Goal: Check status: Check status

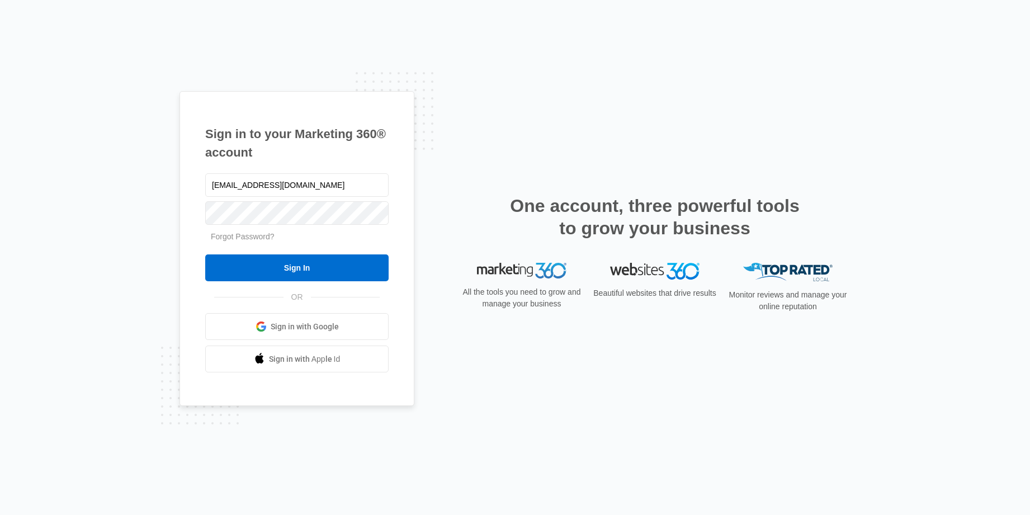
type input "[EMAIL_ADDRESS][DOMAIN_NAME]"
click at [205, 254] on input "Sign In" at bounding box center [296, 267] width 183 height 27
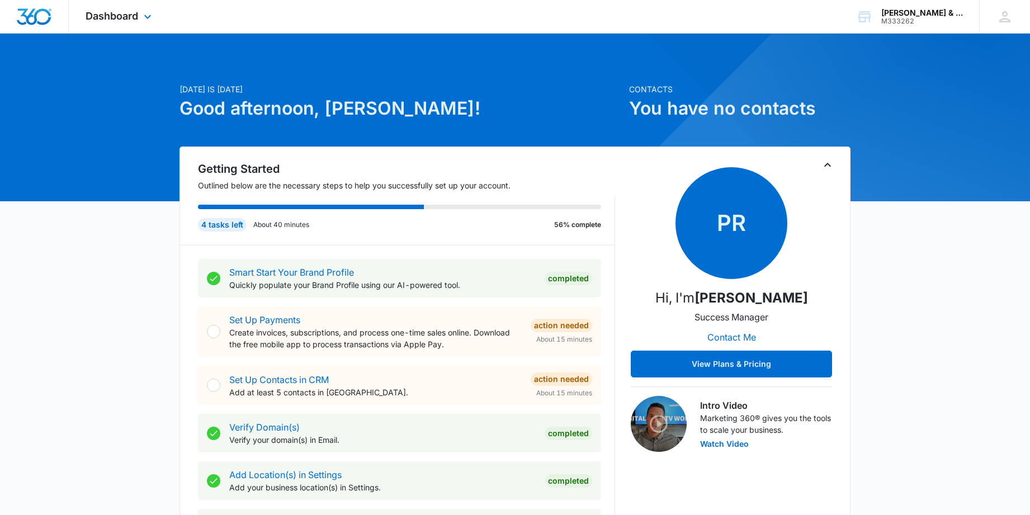
click at [112, 22] on div "Dashboard Apps Reputation Forms CRM Email Social Payments POS Content Ads Intel…" at bounding box center [120, 16] width 102 height 33
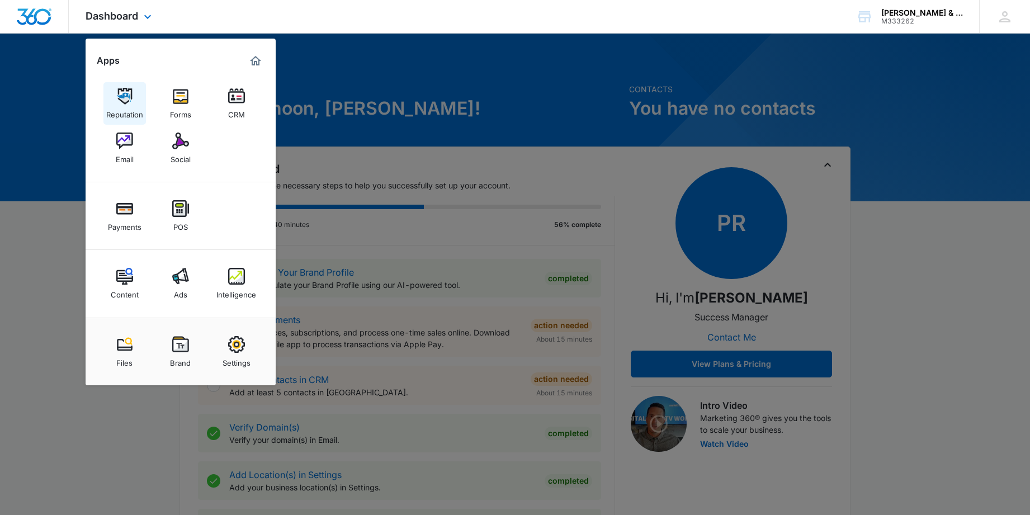
click at [134, 105] on div "Reputation" at bounding box center [124, 112] width 37 height 15
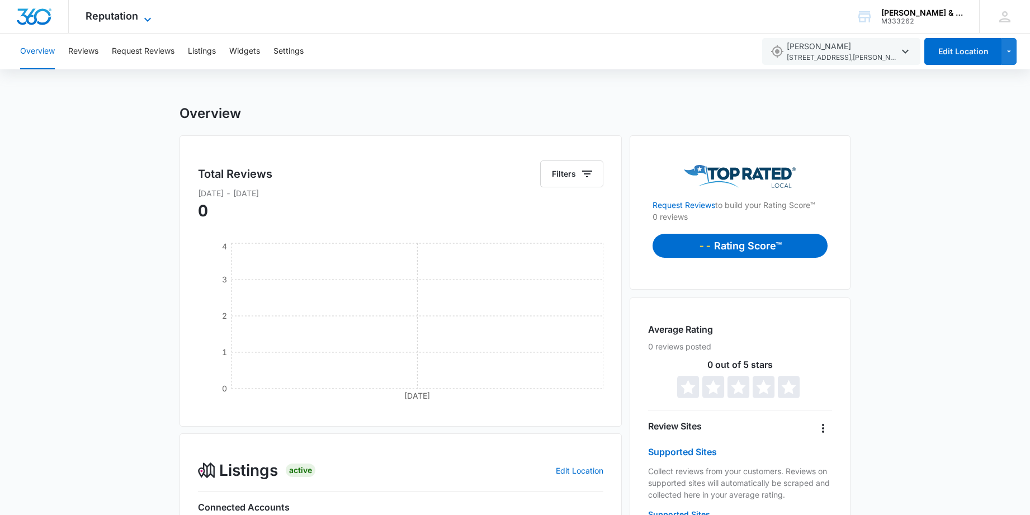
click at [115, 19] on span "Reputation" at bounding box center [112, 16] width 53 height 12
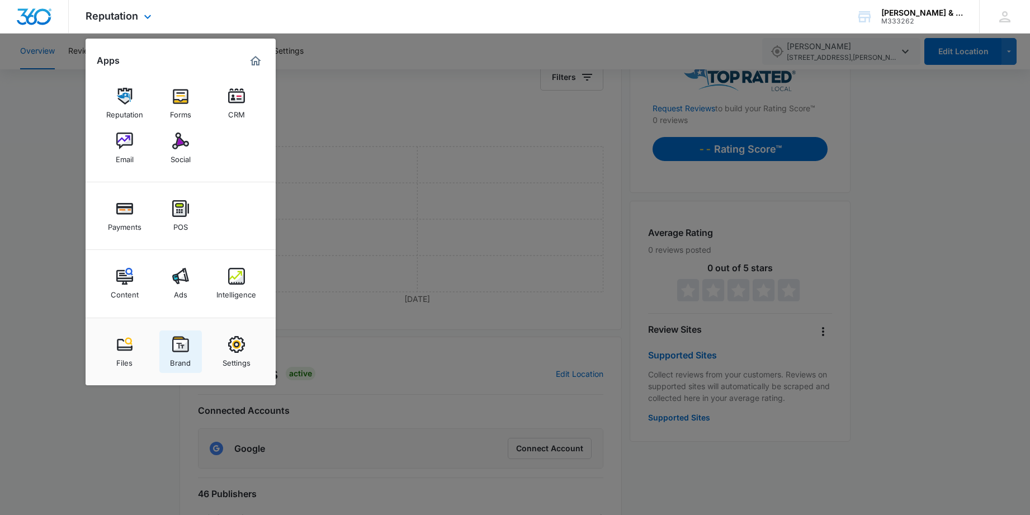
scroll to position [98, 0]
click at [237, 282] on img at bounding box center [236, 276] width 17 height 17
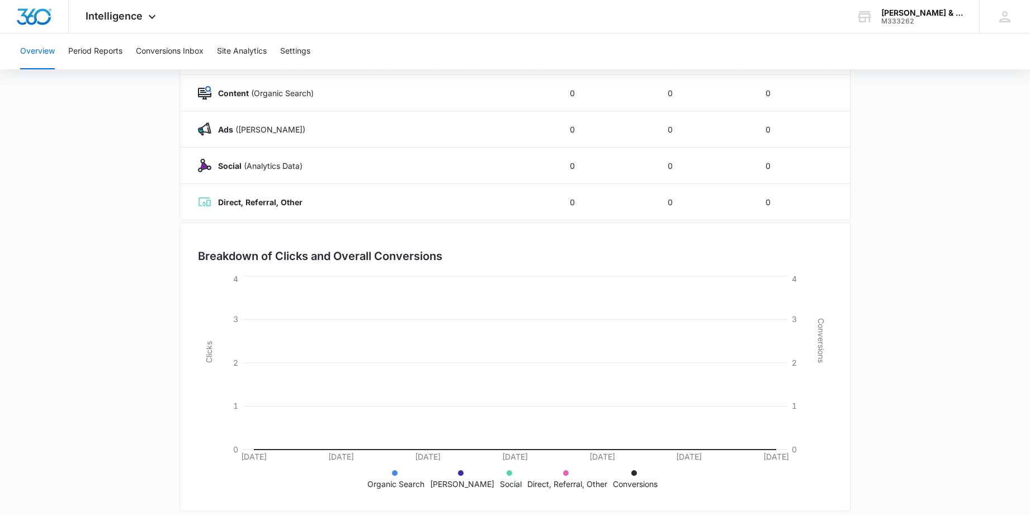
scroll to position [177, 0]
